Goal: Task Accomplishment & Management: Complete application form

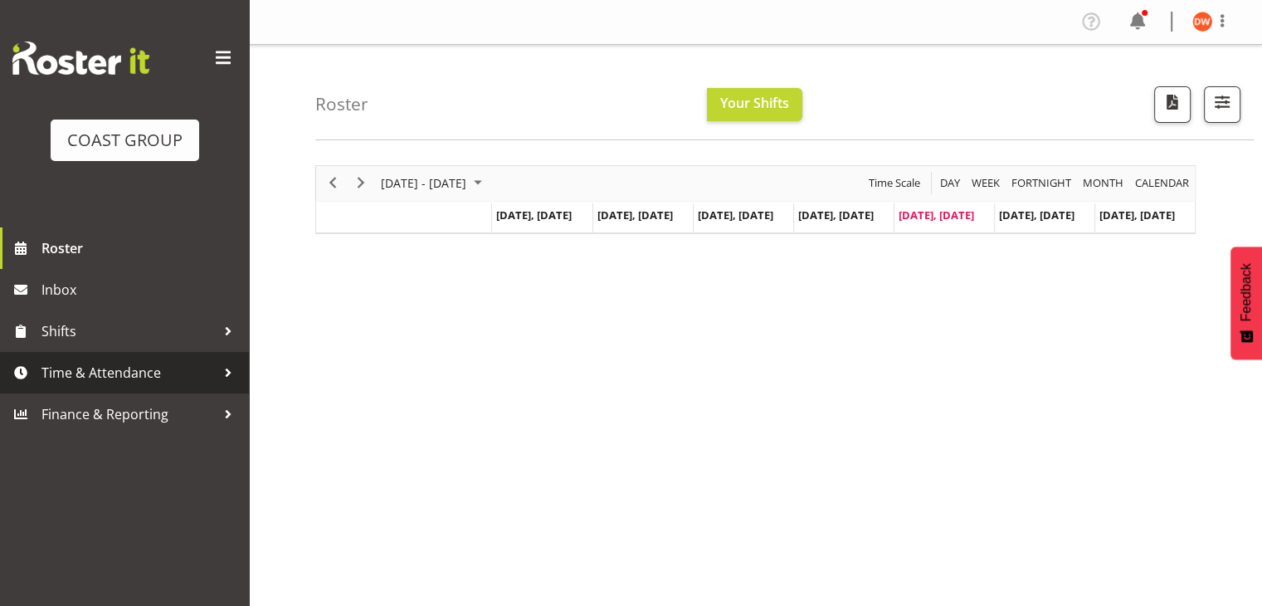
click at [119, 373] on span "Time & Attendance" at bounding box center [128, 372] width 174 height 25
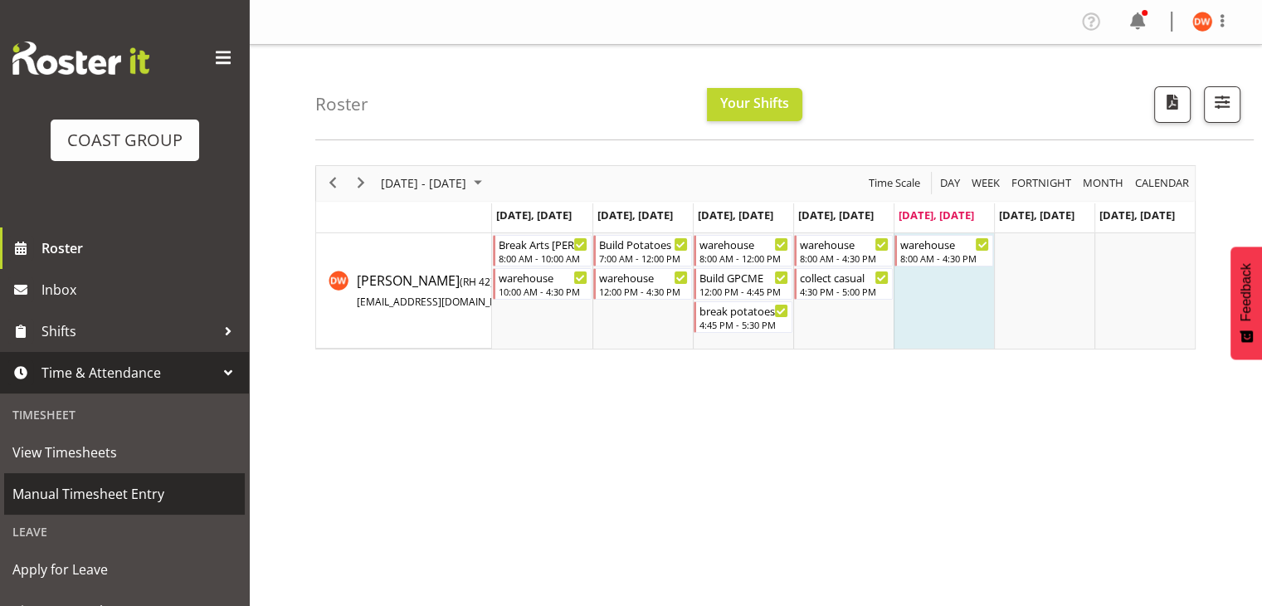
click at [115, 482] on span "Manual Timesheet Entry" at bounding box center [124, 493] width 224 height 25
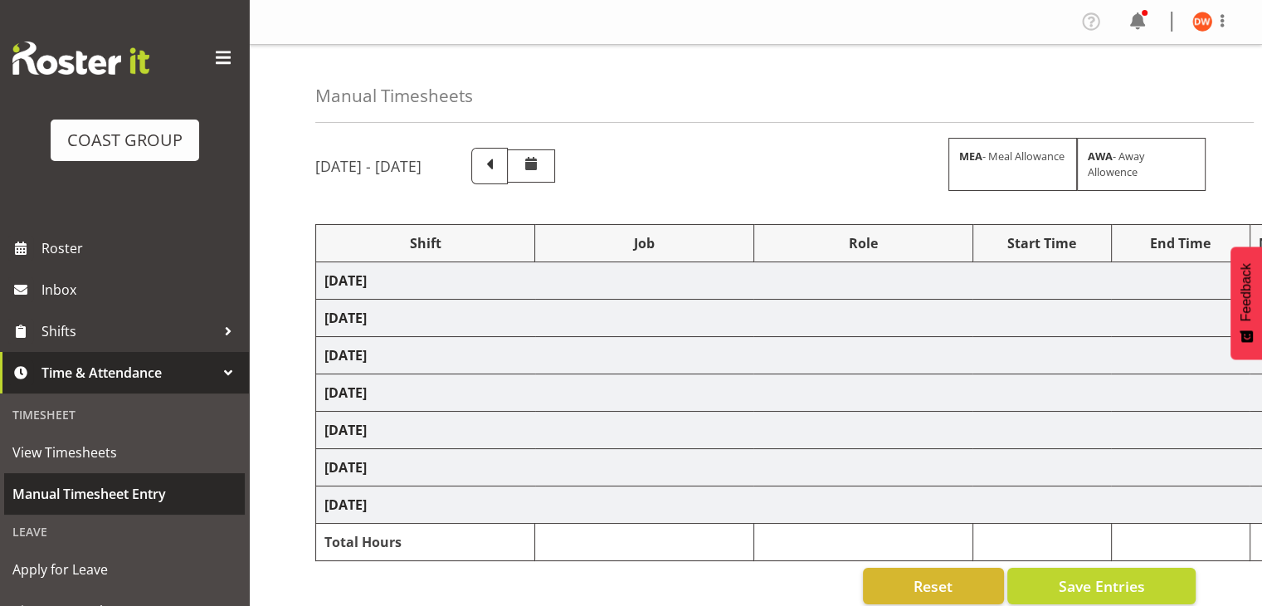
select select "80327"
select select "69"
select select "80328"
select select "10069"
select select "80329"
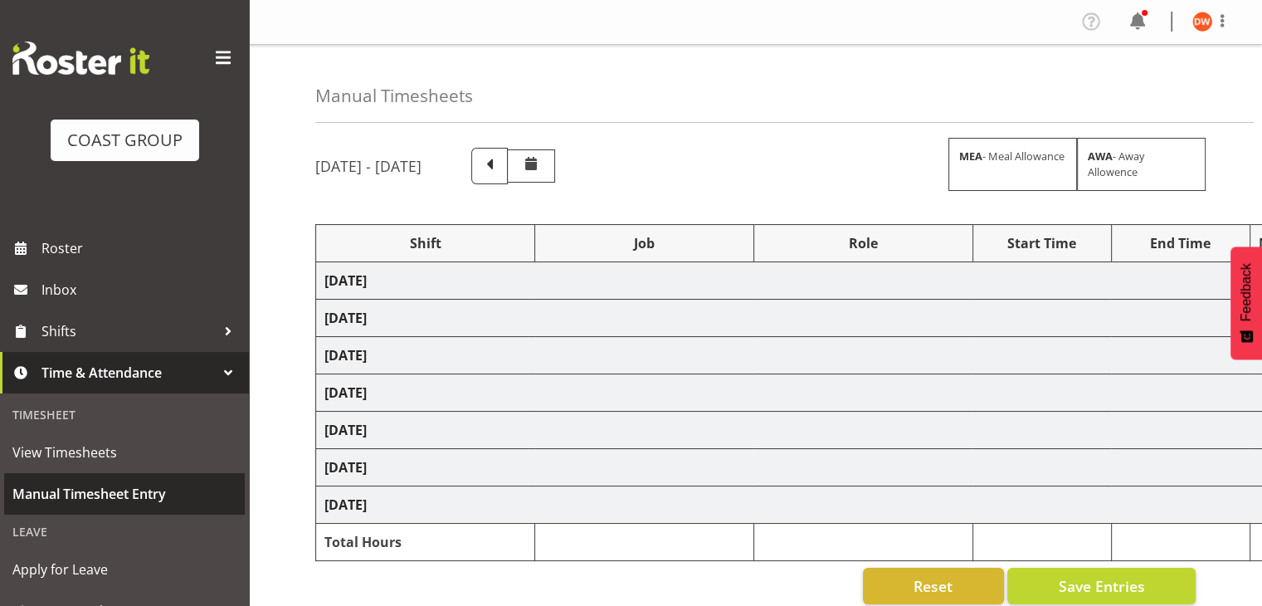
select select "9561"
select select "80336"
select select "8688"
select select "80334"
select select "69"
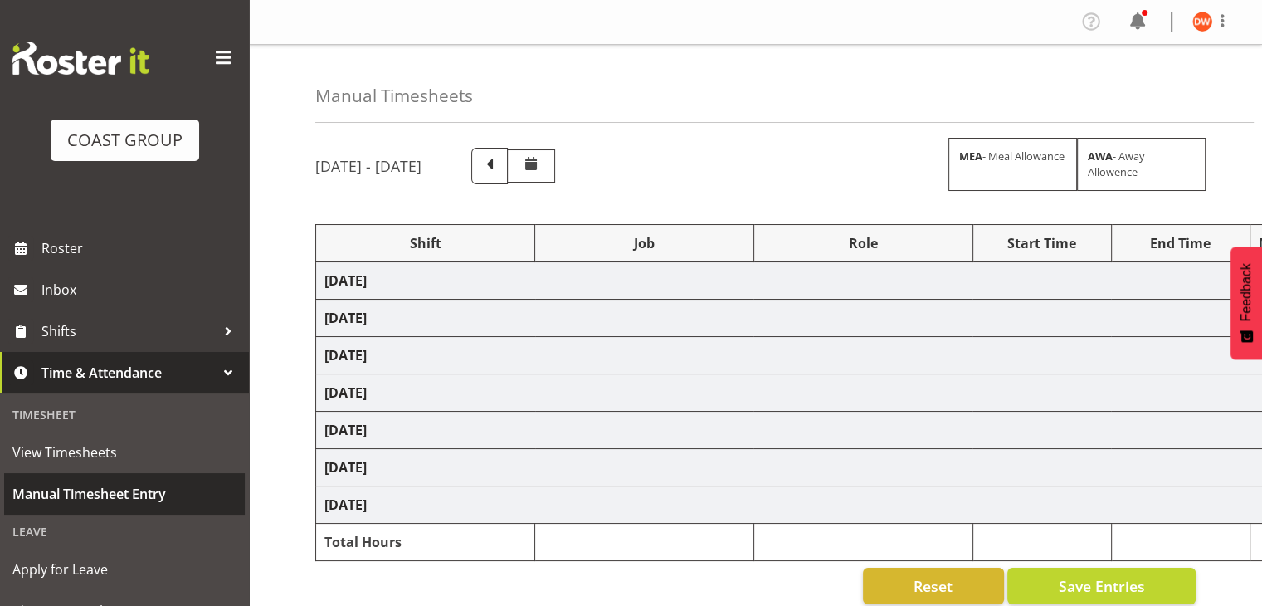
select select "80337"
select select "69"
select select "80339"
select select "9819"
select select "80340"
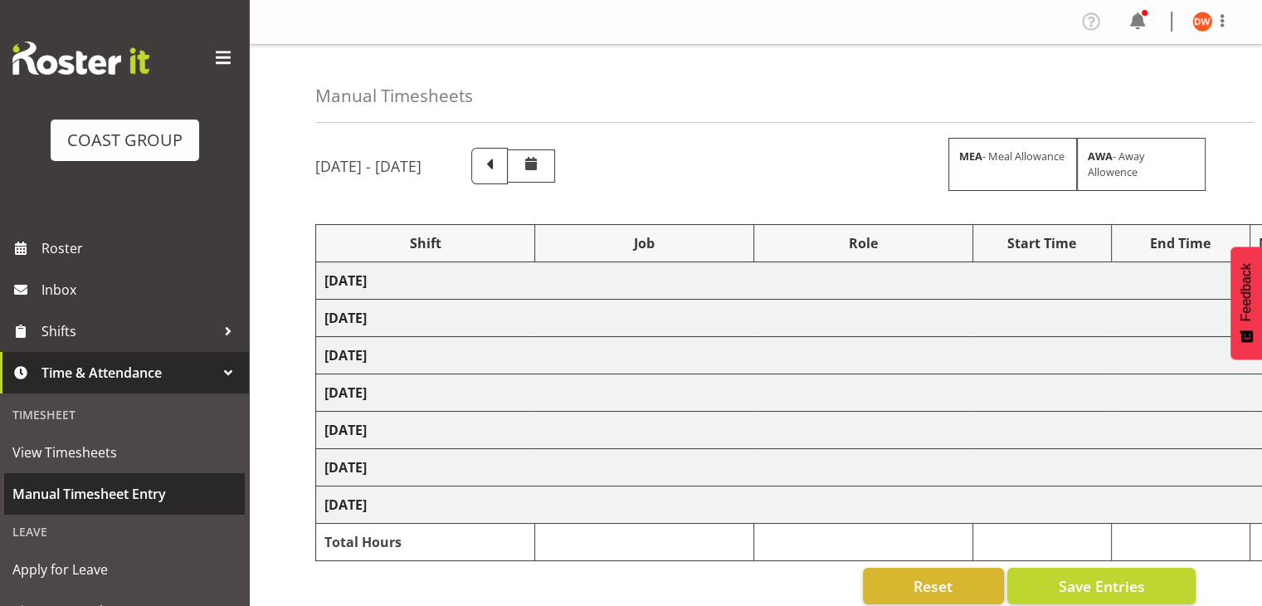
select select "9699"
select select "80342"
select select "9699"
select select "80344"
select select "69"
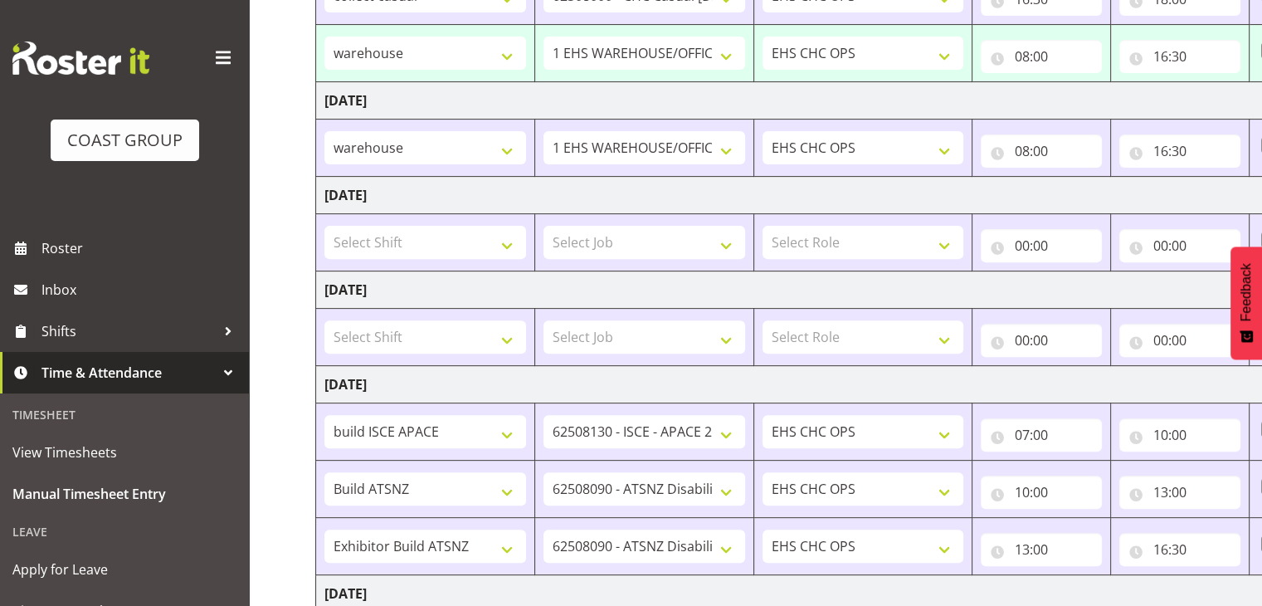
scroll to position [541, 0]
drag, startPoint x: 1055, startPoint y: 151, endPoint x: 1055, endPoint y: 162, distance: 10.8
click at [1055, 162] on input "08:00" at bounding box center [1041, 150] width 121 height 33
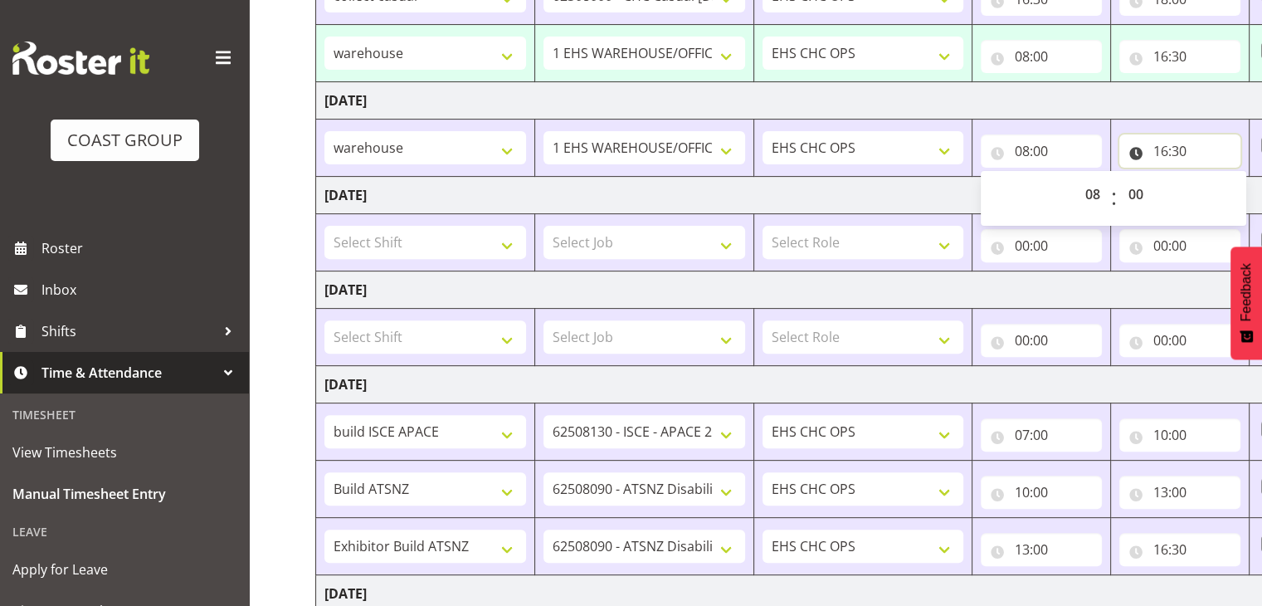
click at [1172, 147] on input "16:30" at bounding box center [1179, 150] width 121 height 33
click at [1235, 189] on select "00 01 02 03 04 05 06 07 08 09 10 11 12 13 14 15 16 17 18 19 20 21 22 23" at bounding box center [1232, 194] width 37 height 33
select select "14"
click at [1214, 178] on select "00 01 02 03 04 05 06 07 08 09 10 11 12 13 14 15 16 17 18 19 20 21 22 23" at bounding box center [1232, 194] width 37 height 33
type input "14:30"
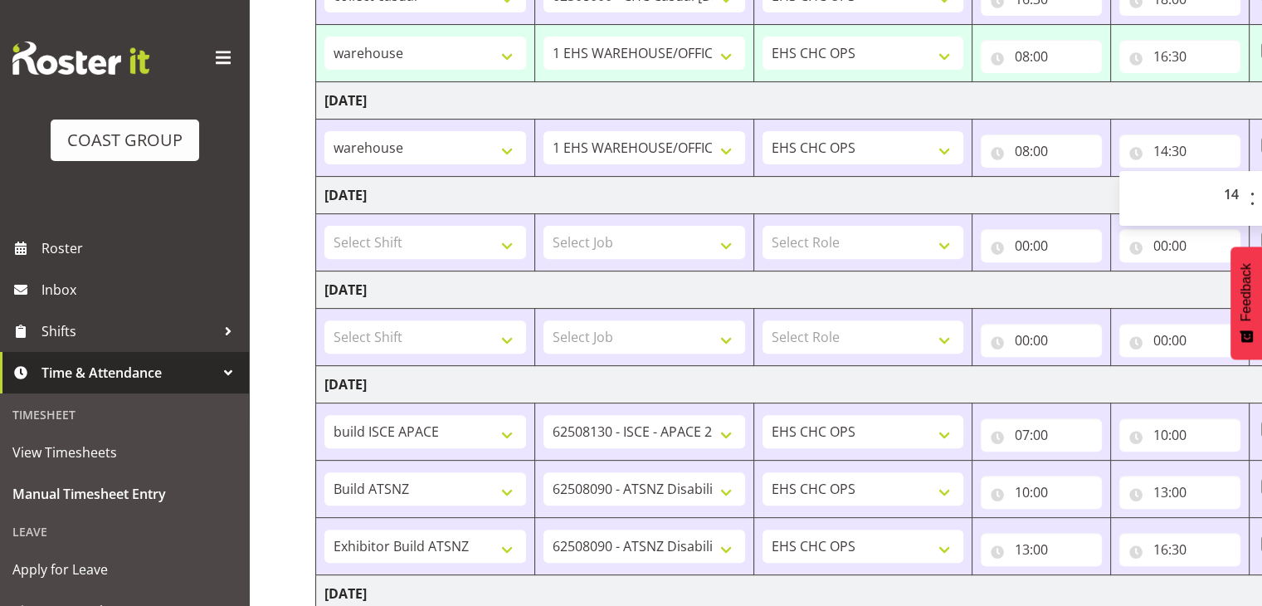
click at [876, 193] on td "[DATE]" at bounding box center [896, 195] width 1161 height 37
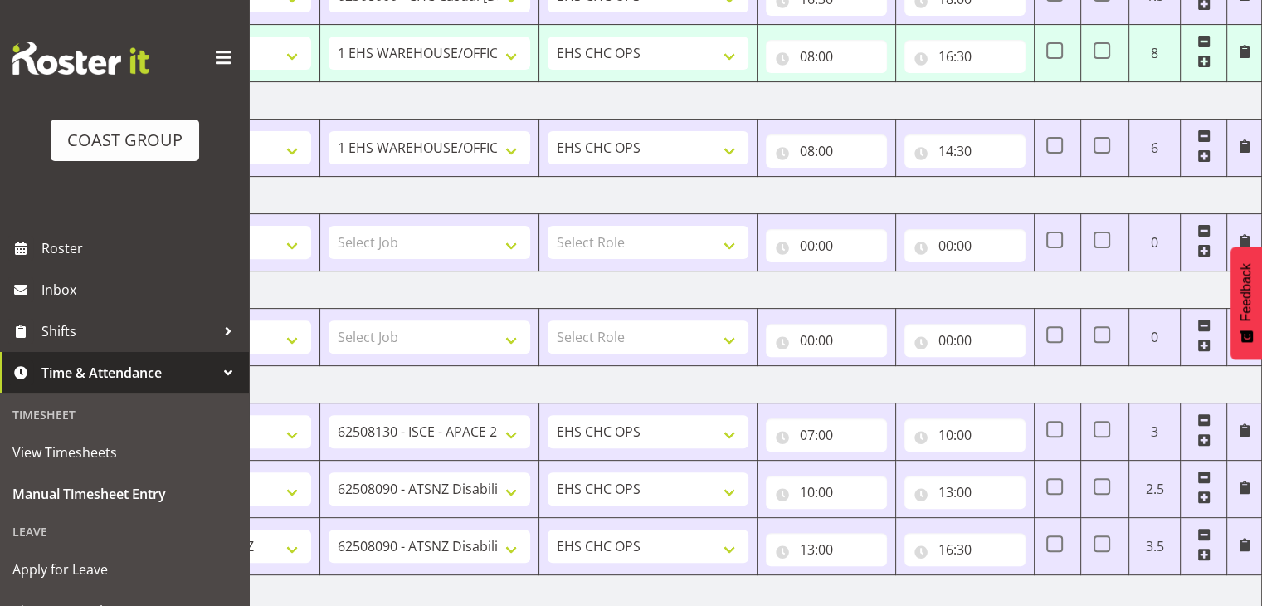
click at [1205, 153] on span at bounding box center [1203, 155] width 13 height 13
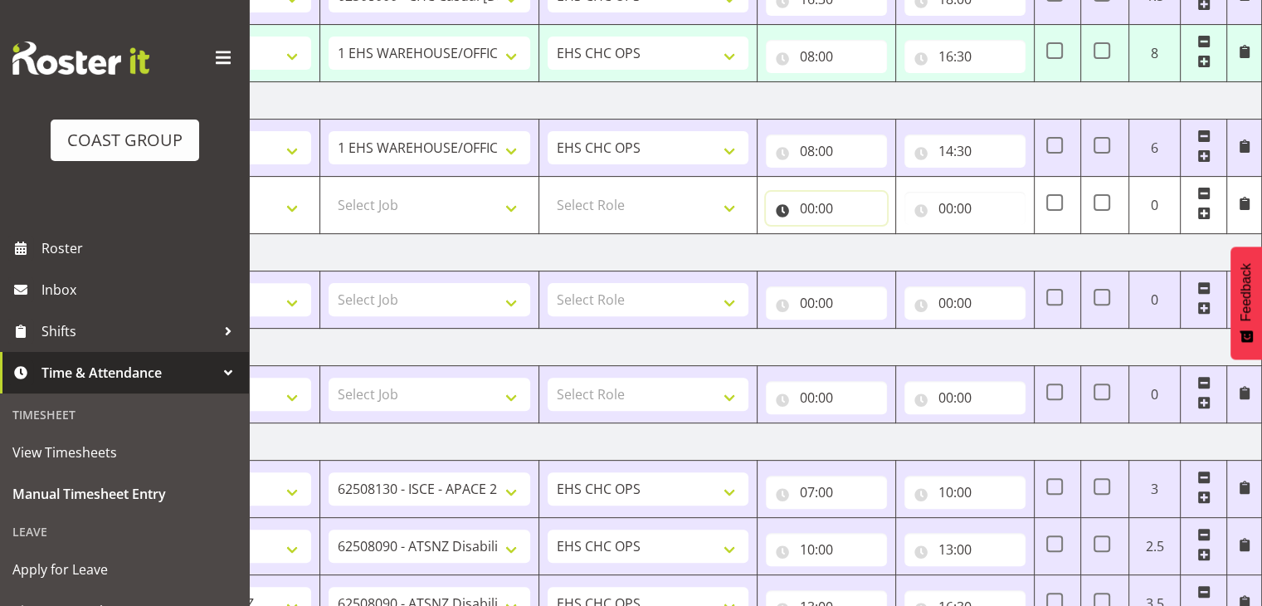
click at [837, 200] on input "00:00" at bounding box center [826, 208] width 121 height 33
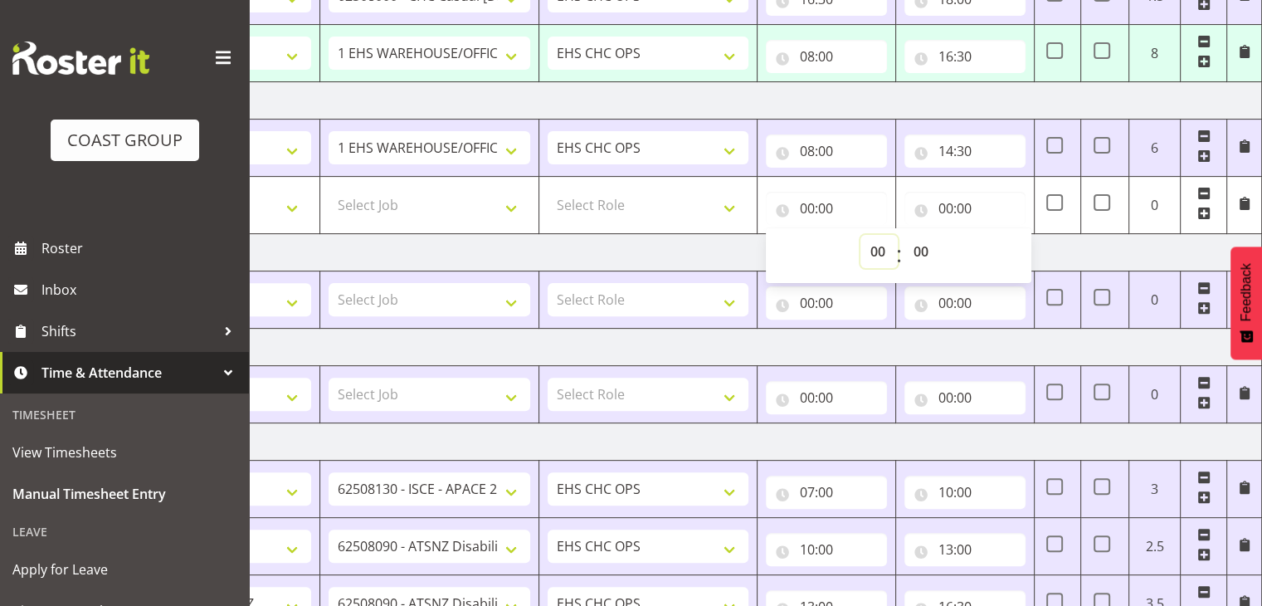
click at [875, 256] on select "00 01 02 03 04 05 06 07 08 09 10 11 12 13 14 15 16 17 18 19 20 21 22 23" at bounding box center [879, 251] width 37 height 33
select select "6"
click at [861, 235] on select "00 01 02 03 04 05 06 07 08 09 10 11 12 13 14 15 16 17 18 19 20 21 22 23" at bounding box center [879, 251] width 37 height 33
type input "06:00"
click at [919, 251] on select "00 01 02 03 04 05 06 07 08 09 10 11 12 13 14 15 16 17 18 19 20 21 22 23 24 25 2…" at bounding box center [922, 251] width 37 height 33
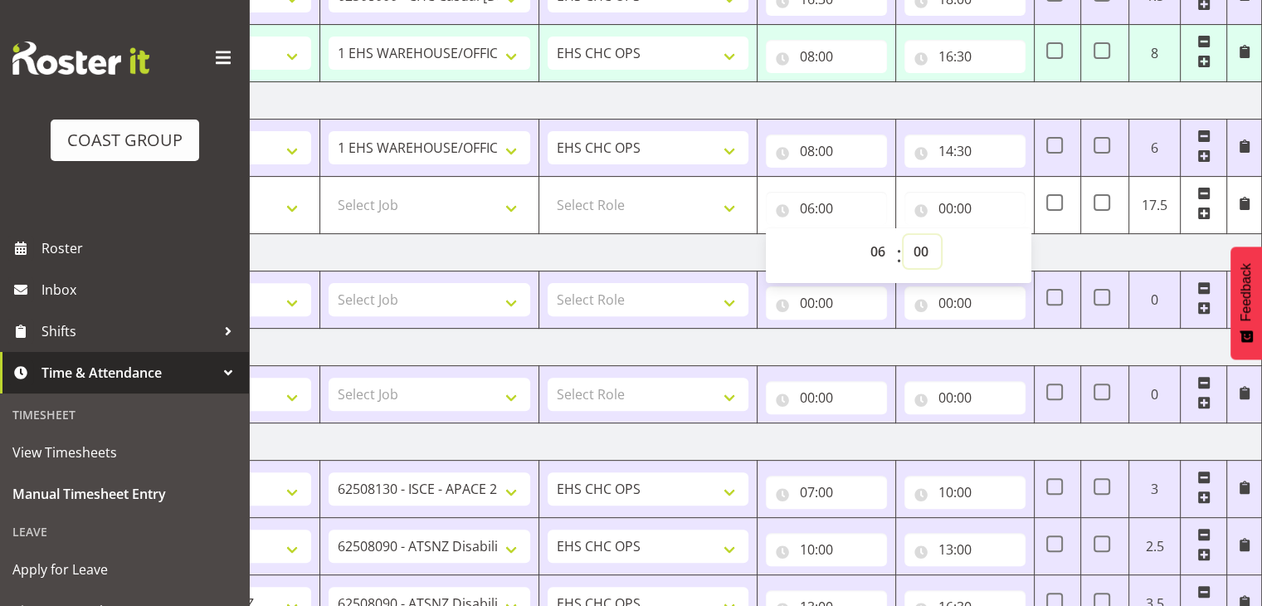
select select "30"
click at [904, 235] on select "00 01 02 03 04 05 06 07 08 09 10 11 12 13 14 15 16 17 18 19 20 21 22 23 24 25 2…" at bounding box center [922, 251] width 37 height 33
type input "06:30"
click at [963, 202] on input "00:00" at bounding box center [964, 208] width 121 height 33
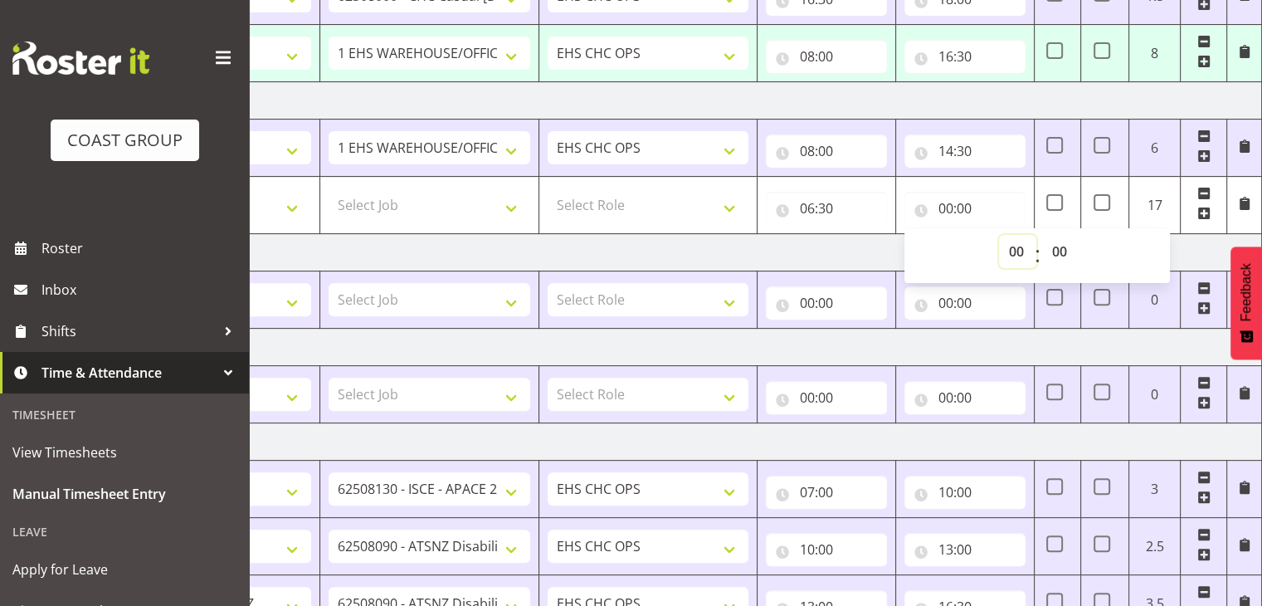
click at [1019, 244] on select "00 01 02 03 04 05 06 07 08 09 10 11 12 13 14 15 16 17 18 19 20 21 22 23" at bounding box center [1017, 251] width 37 height 33
select select "8"
click at [999, 235] on select "00 01 02 03 04 05 06 07 08 09 10 11 12 13 14 15 16 17 18 19 20 21 22 23" at bounding box center [1017, 251] width 37 height 33
type input "08:00"
click at [734, 257] on td "[DATE]" at bounding box center [681, 252] width 1161 height 37
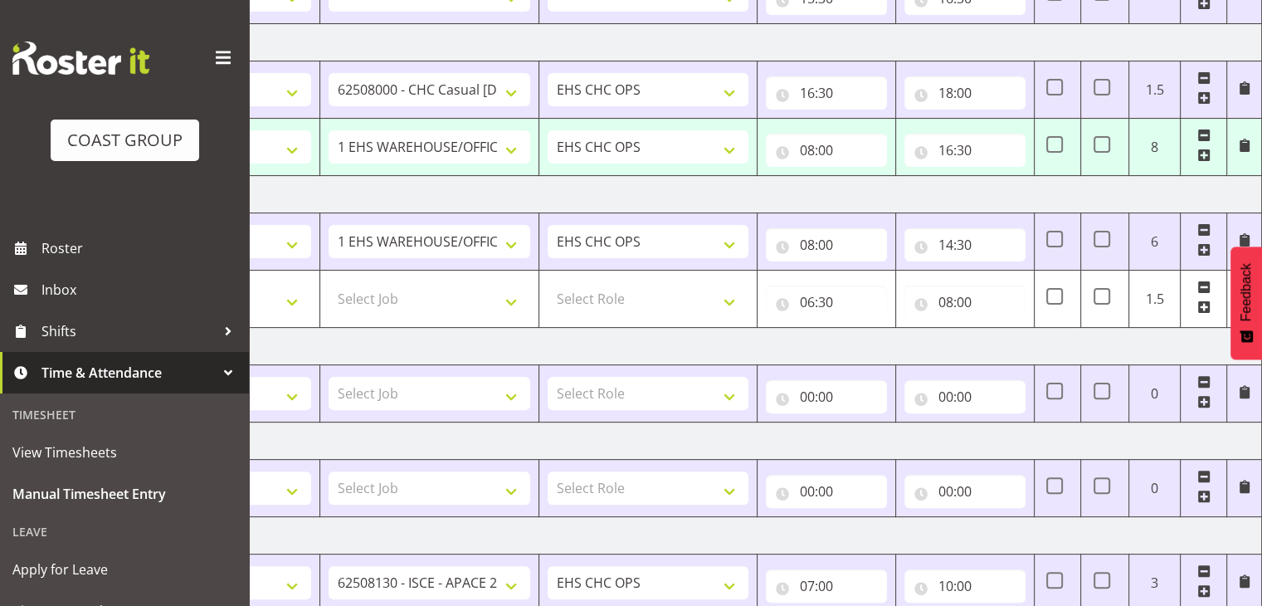
scroll to position [446, 0]
click at [817, 150] on input "08:00" at bounding box center [826, 150] width 121 height 33
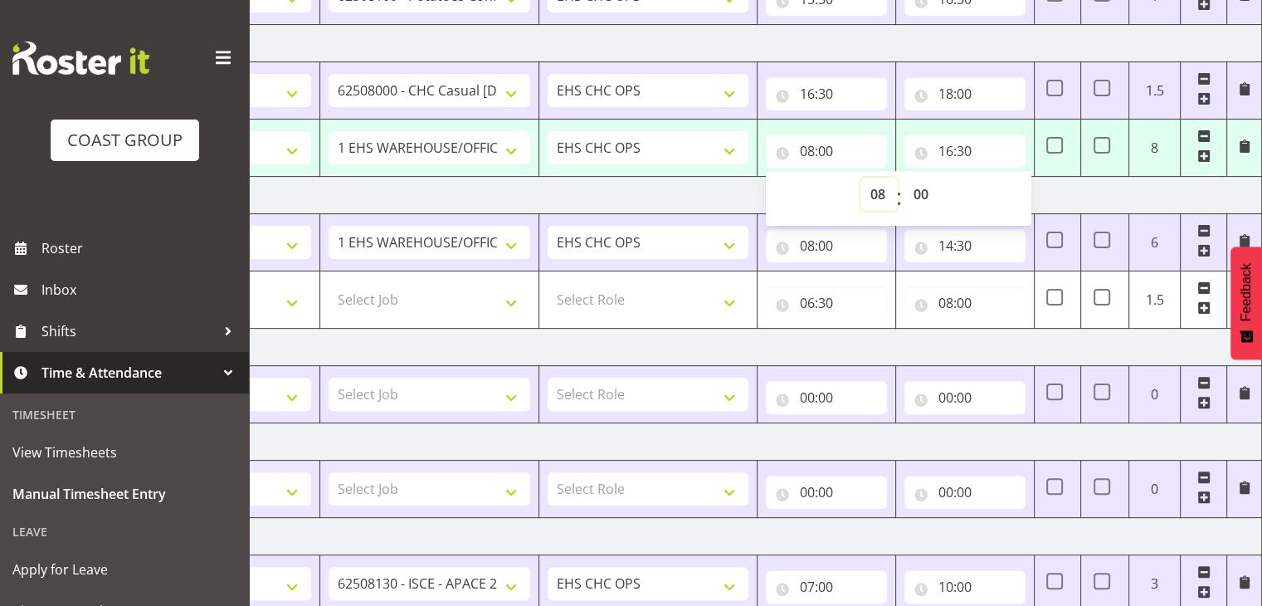
click at [880, 192] on select "00 01 02 03 04 05 06 07 08 09 10 11 12 13 14 15 16 17 18 19 20 21 22 23" at bounding box center [879, 194] width 37 height 33
select select "10"
click at [861, 178] on select "00 01 02 03 04 05 06 07 08 09 10 11 12 13 14 15 16 17 18 19 20 21 22 23" at bounding box center [879, 194] width 37 height 33
type input "10:00"
click at [717, 198] on td "[DATE]" at bounding box center [681, 195] width 1161 height 37
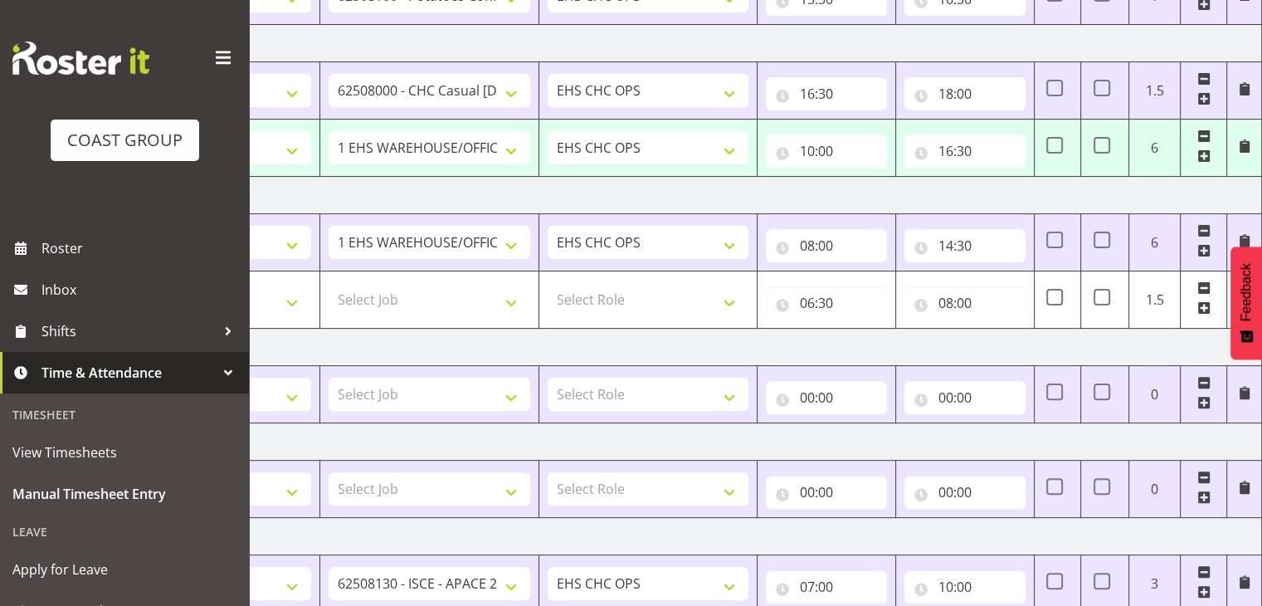
click at [717, 198] on td "[DATE]" at bounding box center [681, 195] width 1161 height 37
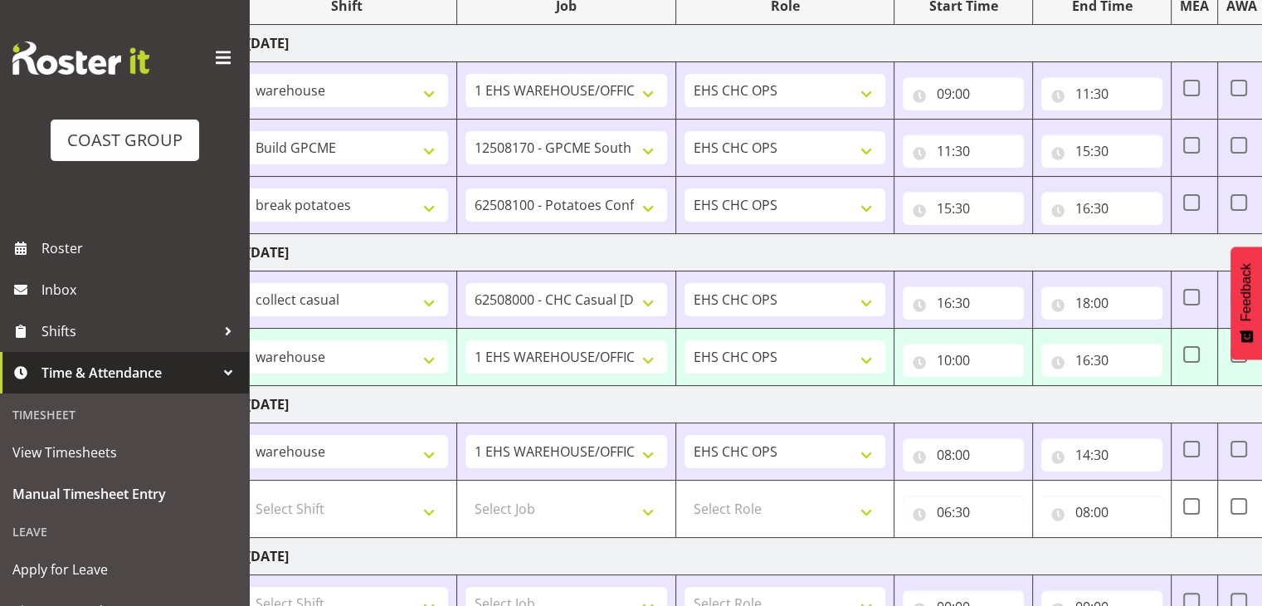
scroll to position [0, 77]
click at [1110, 210] on input "16:30" at bounding box center [1102, 208] width 121 height 33
click at [992, 247] on td "[DATE]" at bounding box center [819, 252] width 1161 height 37
click at [1100, 207] on input "16:30" at bounding box center [1102, 208] width 121 height 33
click at [963, 252] on td "[DATE]" at bounding box center [819, 252] width 1161 height 37
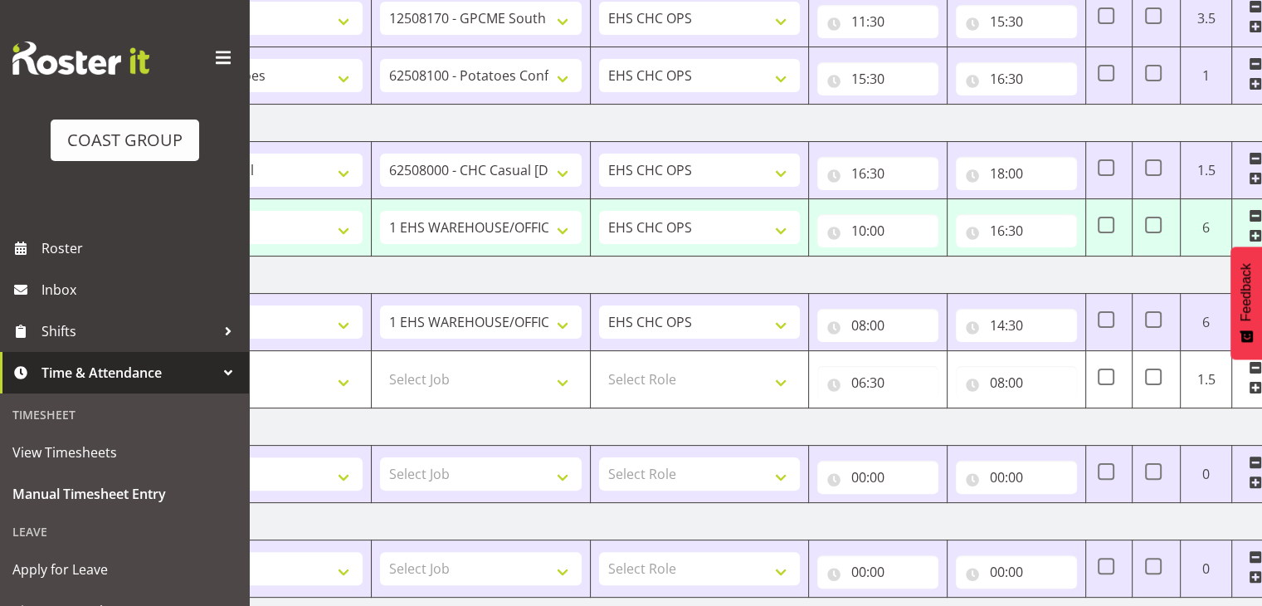
scroll to position [368, 0]
click at [441, 385] on select "Select Job 1 Carlton Events 1 [PERSON_NAME][GEOGRAPHIC_DATA] 1 [PERSON_NAME][GE…" at bounding box center [481, 378] width 202 height 33
click at [518, 432] on td "[DATE]" at bounding box center [733, 425] width 1161 height 37
click at [505, 374] on select "Select Job 1 Carlton Events 1 [PERSON_NAME][GEOGRAPHIC_DATA] 1 [PERSON_NAME][GE…" at bounding box center [481, 378] width 202 height 33
select select "10069"
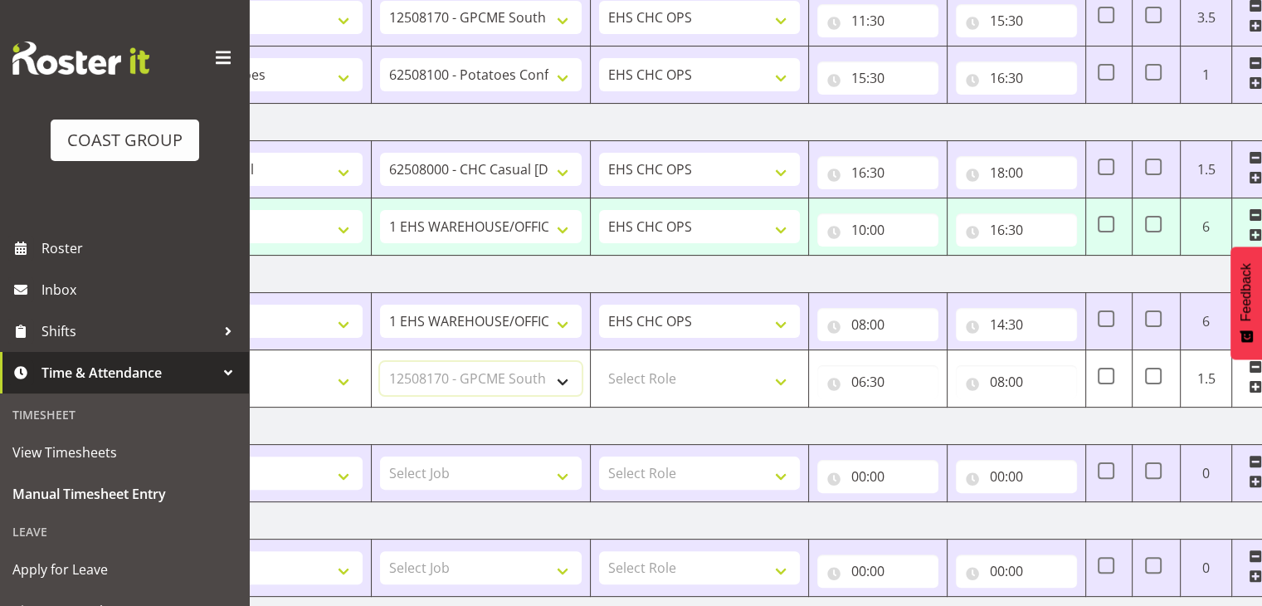
click at [380, 362] on select "Select Job 1 Carlton Events 1 [PERSON_NAME][GEOGRAPHIC_DATA] 1 [PERSON_NAME][GE…" at bounding box center [481, 378] width 202 height 33
click at [667, 369] on select "Select Role EHS CHC OPS" at bounding box center [700, 378] width 202 height 33
select select "192"
click at [599, 362] on select "Select Role EHS CHC OPS" at bounding box center [700, 378] width 202 height 33
click at [317, 373] on select "Select Shift ARTS CANT [PERSON_NAME] ASBTE ASNZ Exhibitor Build Admin Admin Adm…" at bounding box center [262, 378] width 202 height 33
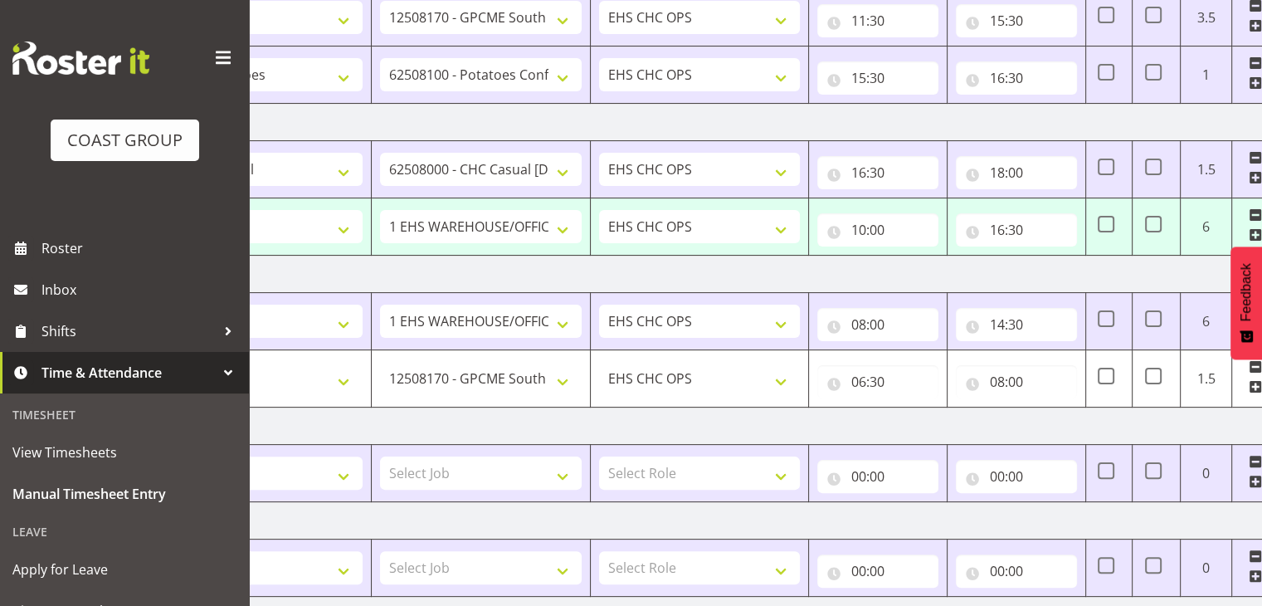
click at [528, 418] on td "[DATE]" at bounding box center [733, 425] width 1161 height 37
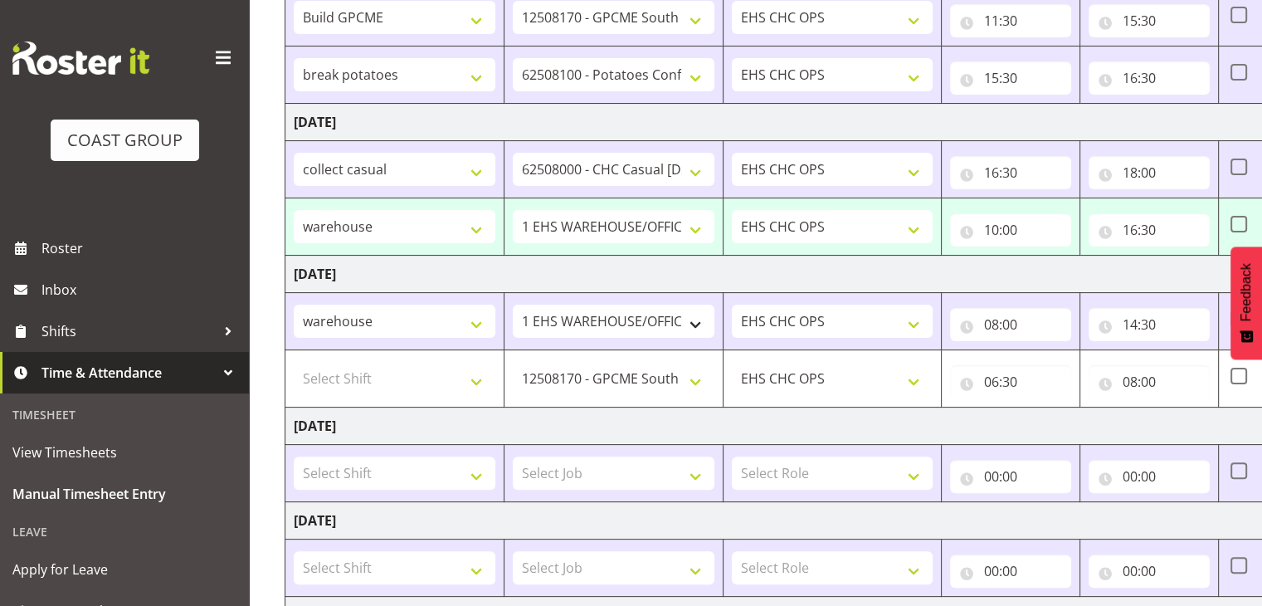
scroll to position [0, 6]
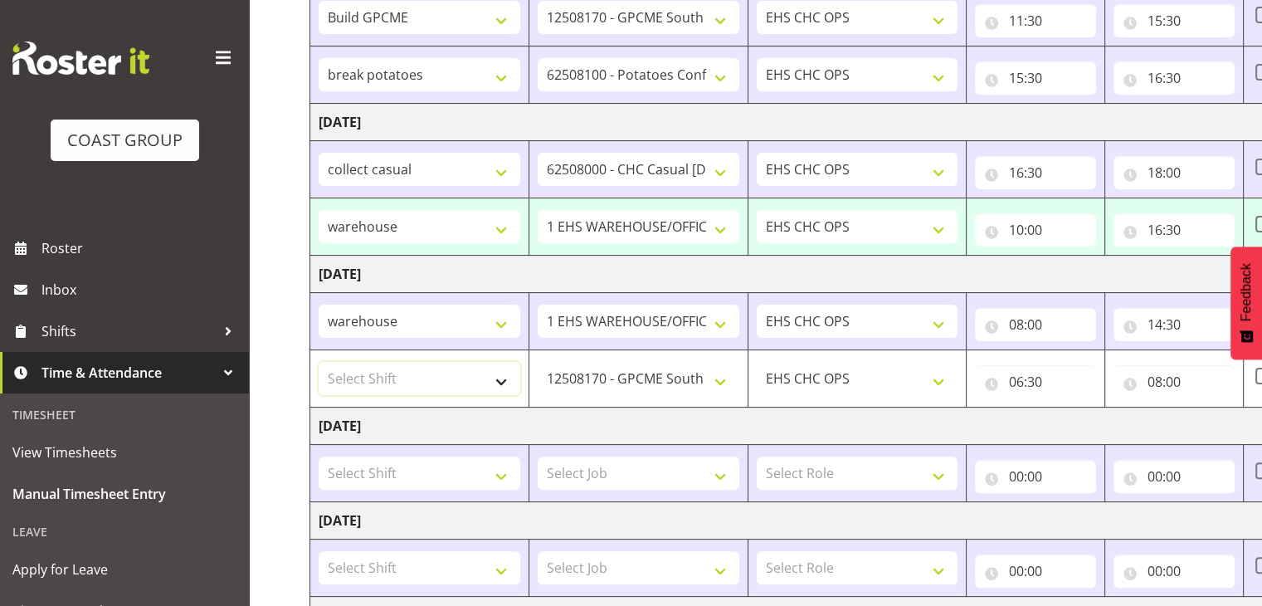
click at [428, 378] on select "Select Shift ARTS CANT [PERSON_NAME] ASBTE ASNZ Exhibitor Build Admin Admin Adm…" at bounding box center [420, 378] width 202 height 33
select select "30336"
click at [319, 362] on select "Select Shift ARTS CANT [PERSON_NAME] ASBTE ASNZ Exhibitor Build Admin Admin Adm…" at bounding box center [420, 378] width 202 height 33
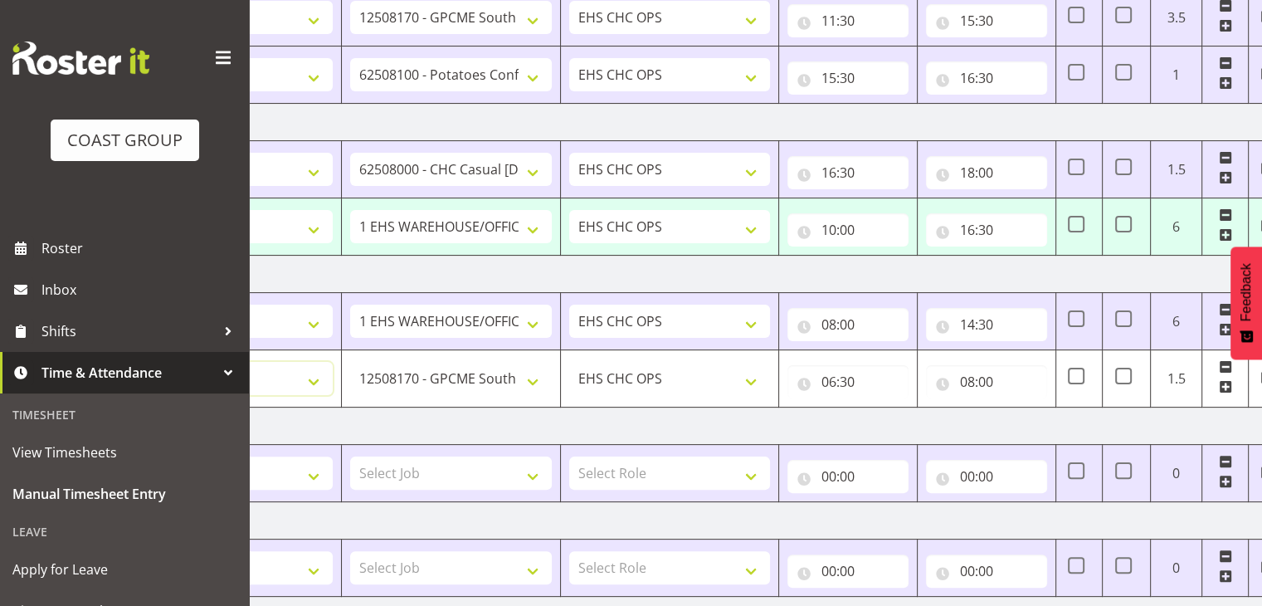
scroll to position [0, 215]
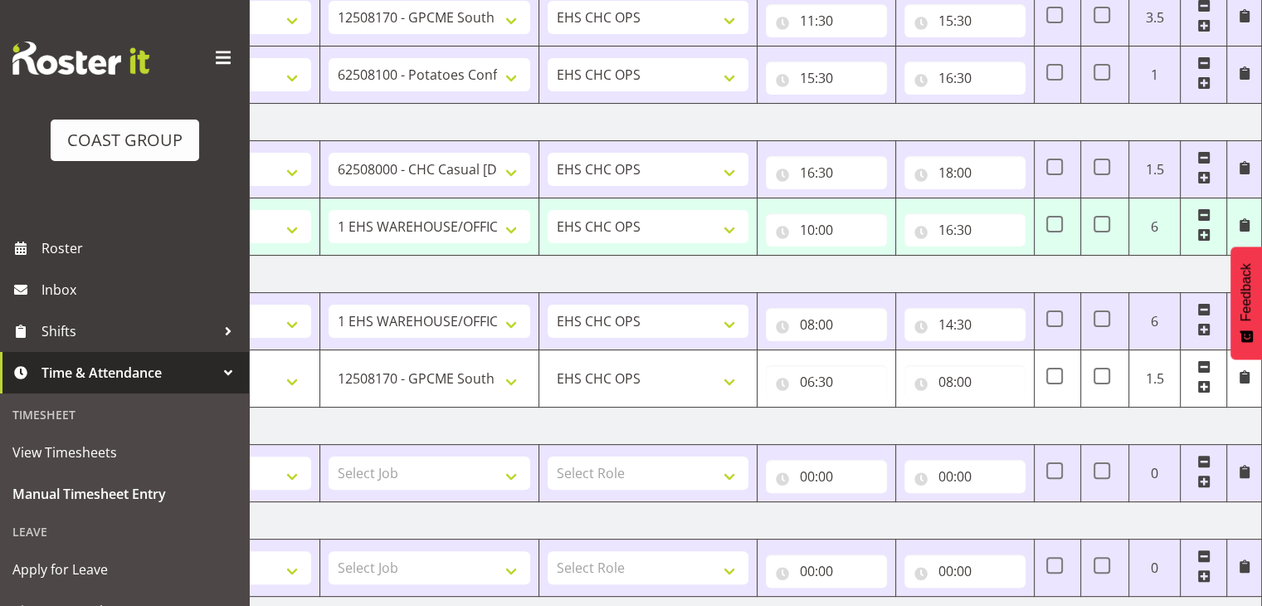
click at [1110, 275] on td "[DATE]" at bounding box center [681, 274] width 1161 height 37
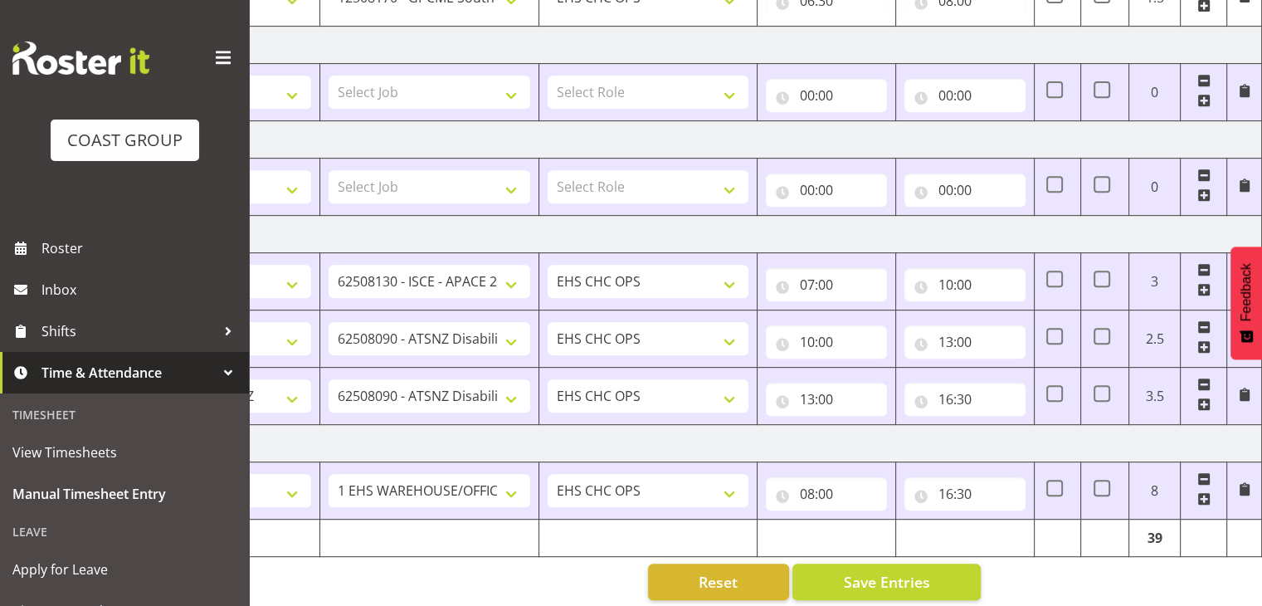
scroll to position [749, 0]
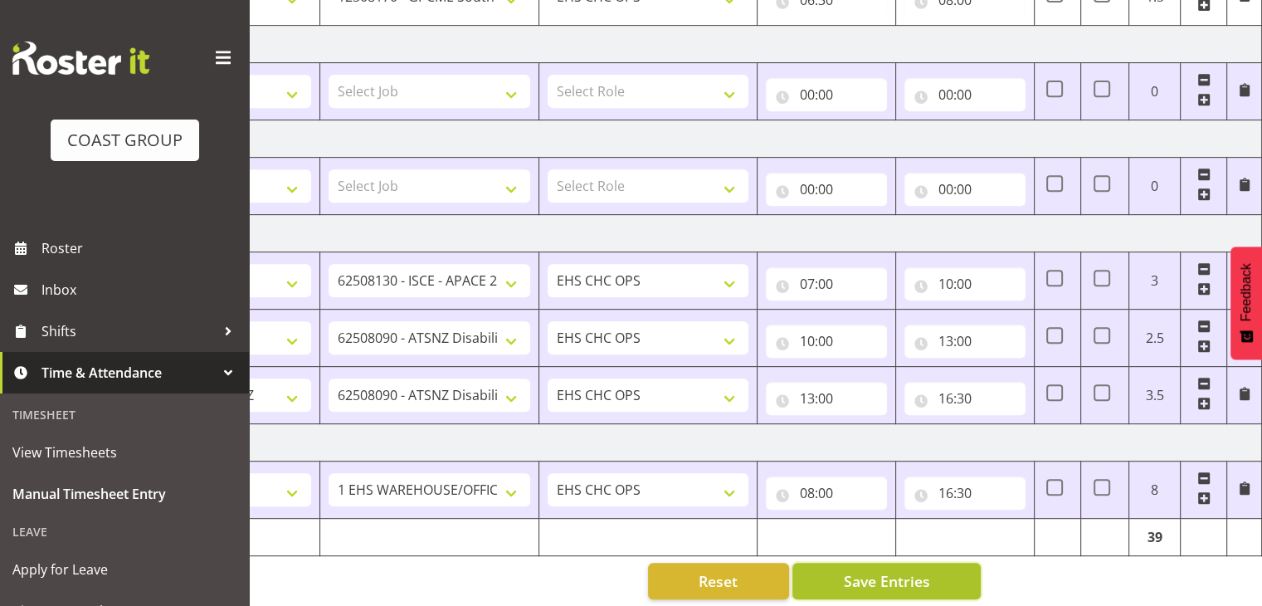
click at [899, 575] on span "Save Entries" at bounding box center [886, 581] width 86 height 22
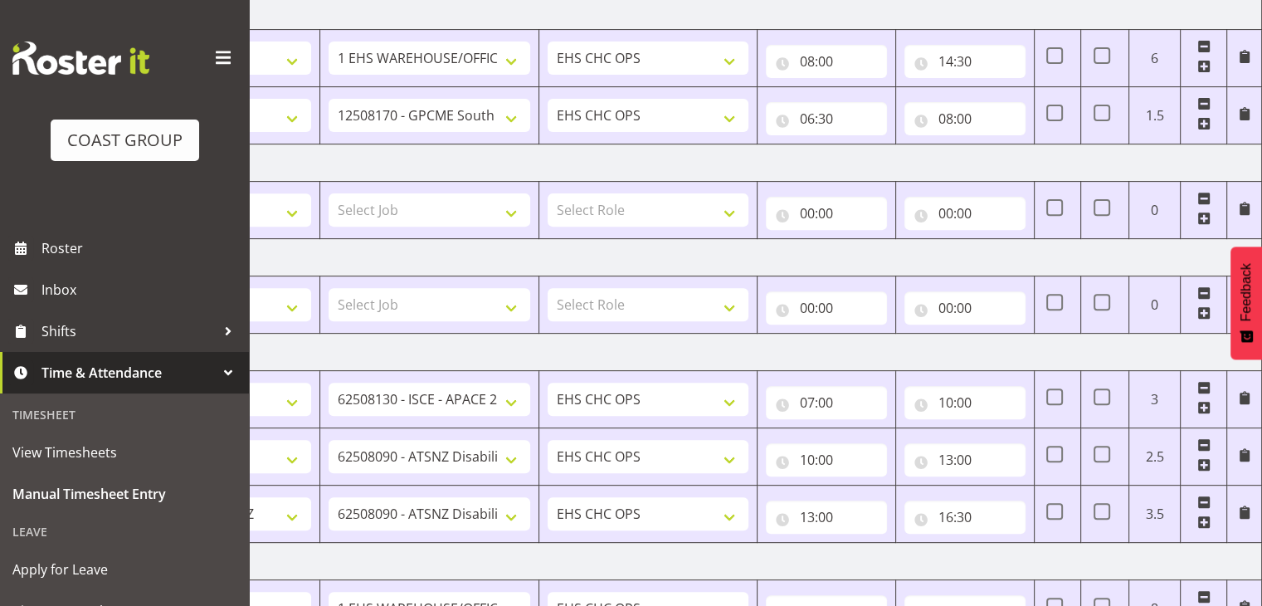
scroll to position [632, 0]
